Goal: Find specific page/section: Find specific page/section

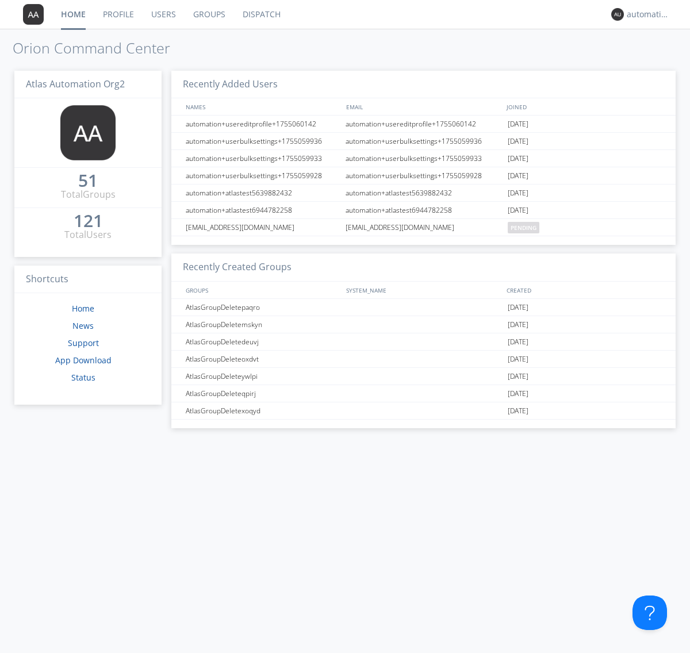
click at [261, 14] on link "Dispatch" at bounding box center [261, 14] width 55 height 29
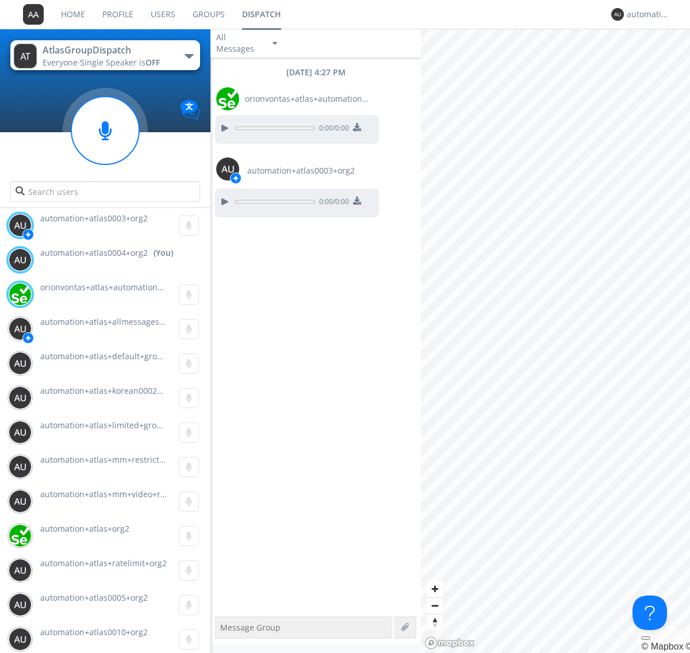
click at [189, 56] on div "button" at bounding box center [189, 56] width 9 height 5
click at [0, 0] on span "AtlasGroupDispatch2" at bounding box center [0, 0] width 0 height 0
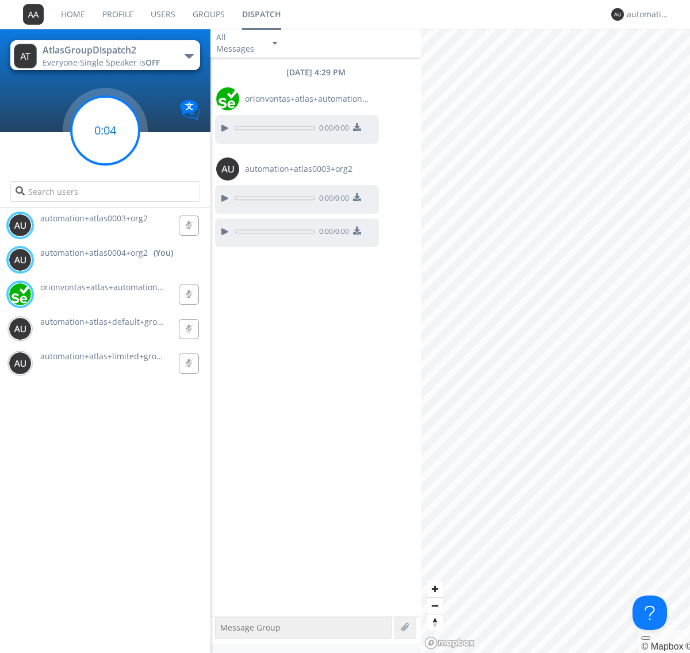
click at [105, 131] on g at bounding box center [105, 131] width 68 height 68
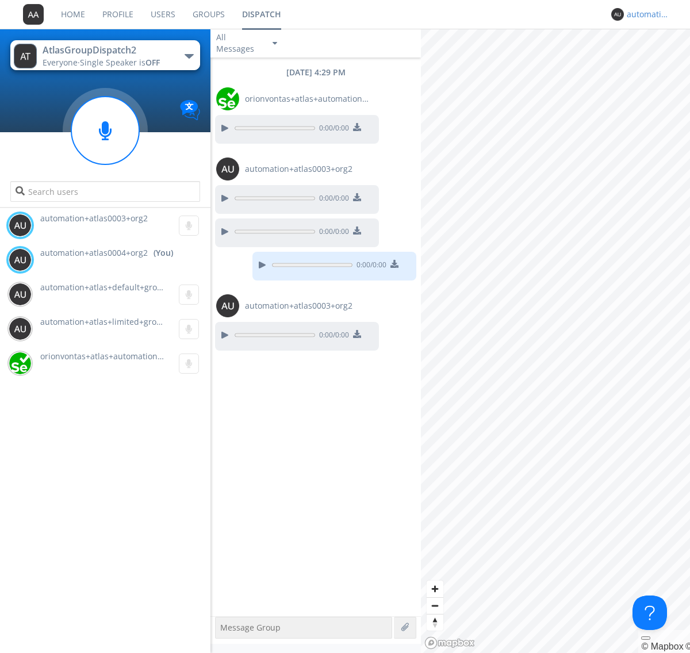
click at [645, 14] on div "automation+atlas0004+org2" at bounding box center [648, 15] width 43 height 12
